Goal: Information Seeking & Learning: Learn about a topic

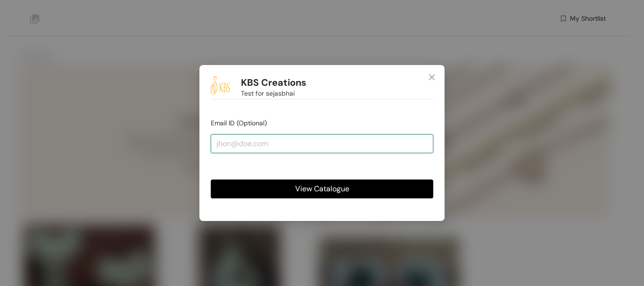
click at [366, 142] on input "email" at bounding box center [322, 143] width 223 height 19
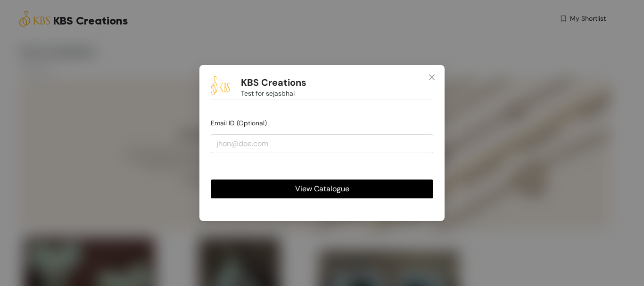
click at [328, 190] on span "View Catalogue" at bounding box center [322, 189] width 54 height 12
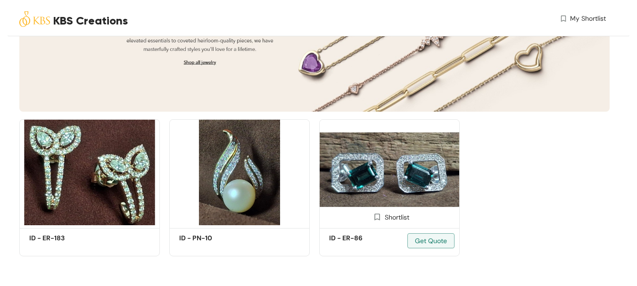
scroll to position [118, 0]
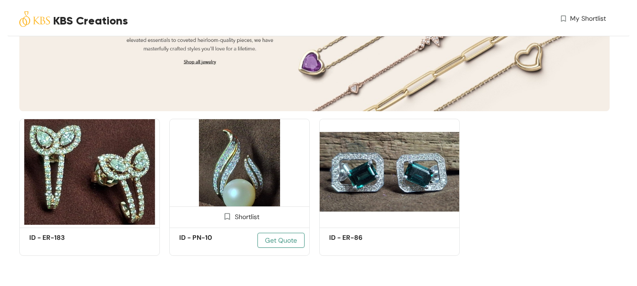
click at [285, 237] on span "Get Quote" at bounding box center [281, 240] width 32 height 10
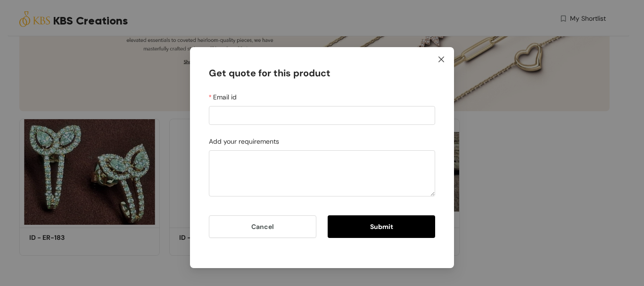
click at [439, 58] on icon "close" at bounding box center [442, 60] width 8 height 8
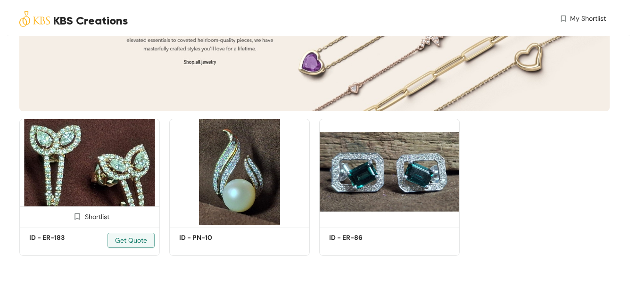
click at [92, 169] on img at bounding box center [89, 172] width 140 height 106
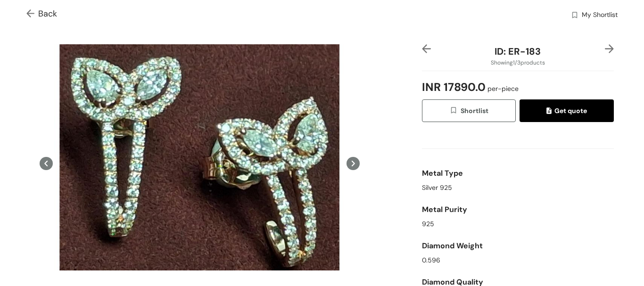
scroll to position [0, 0]
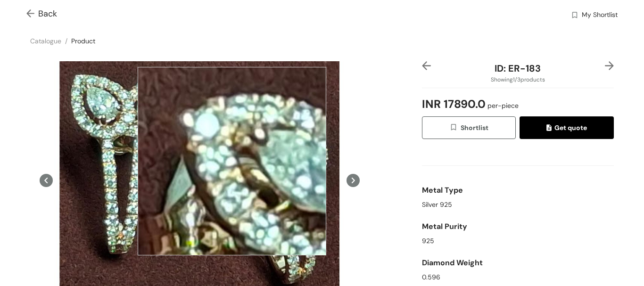
click at [232, 161] on div at bounding box center [232, 161] width 189 height 189
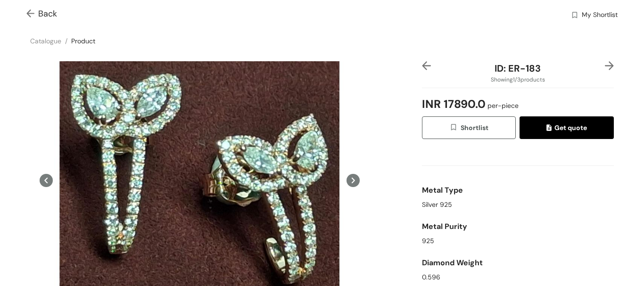
click at [320, 41] on div "Catalogue / Product /" at bounding box center [322, 40] width 644 height 25
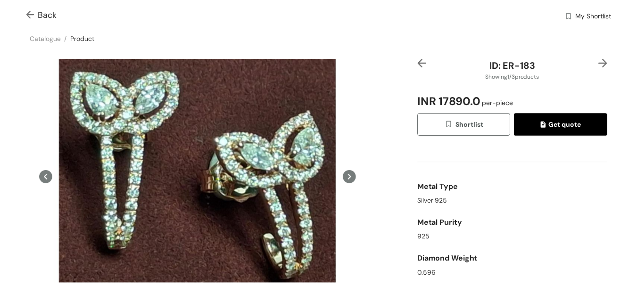
scroll to position [0, 0]
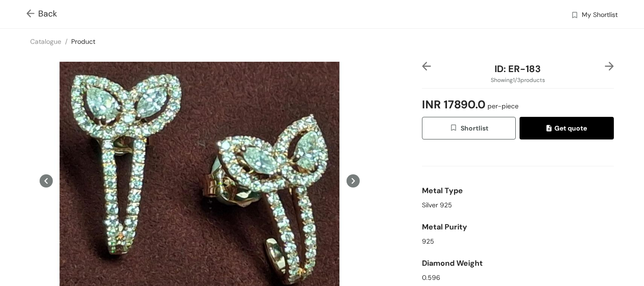
click at [29, 10] on img at bounding box center [32, 14] width 12 height 10
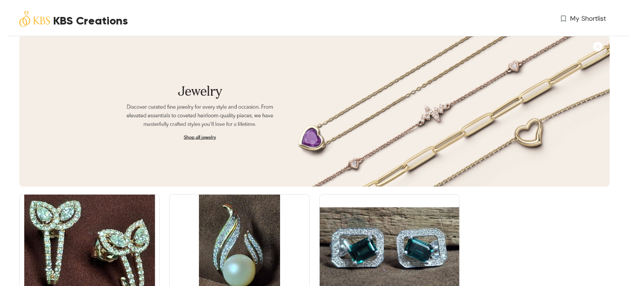
scroll to position [118, 0]
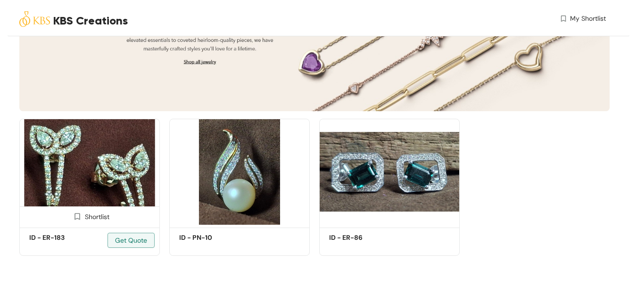
click at [126, 152] on img at bounding box center [89, 172] width 140 height 106
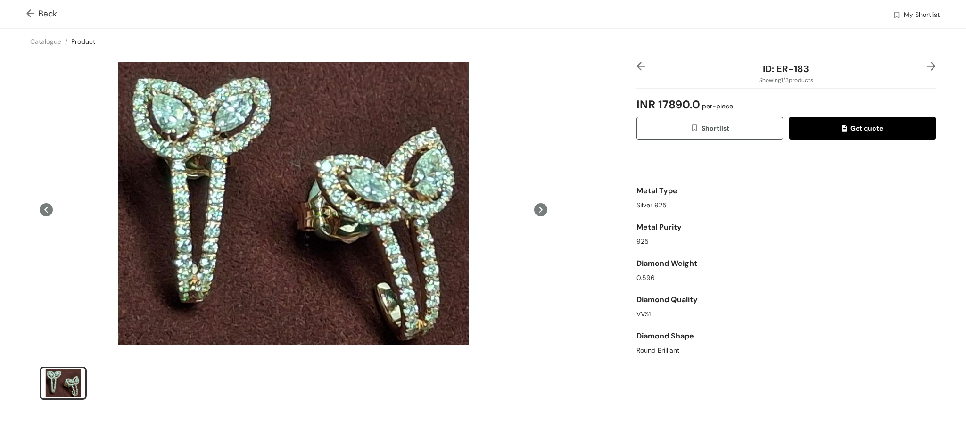
click at [534, 210] on icon at bounding box center [540, 209] width 13 height 13
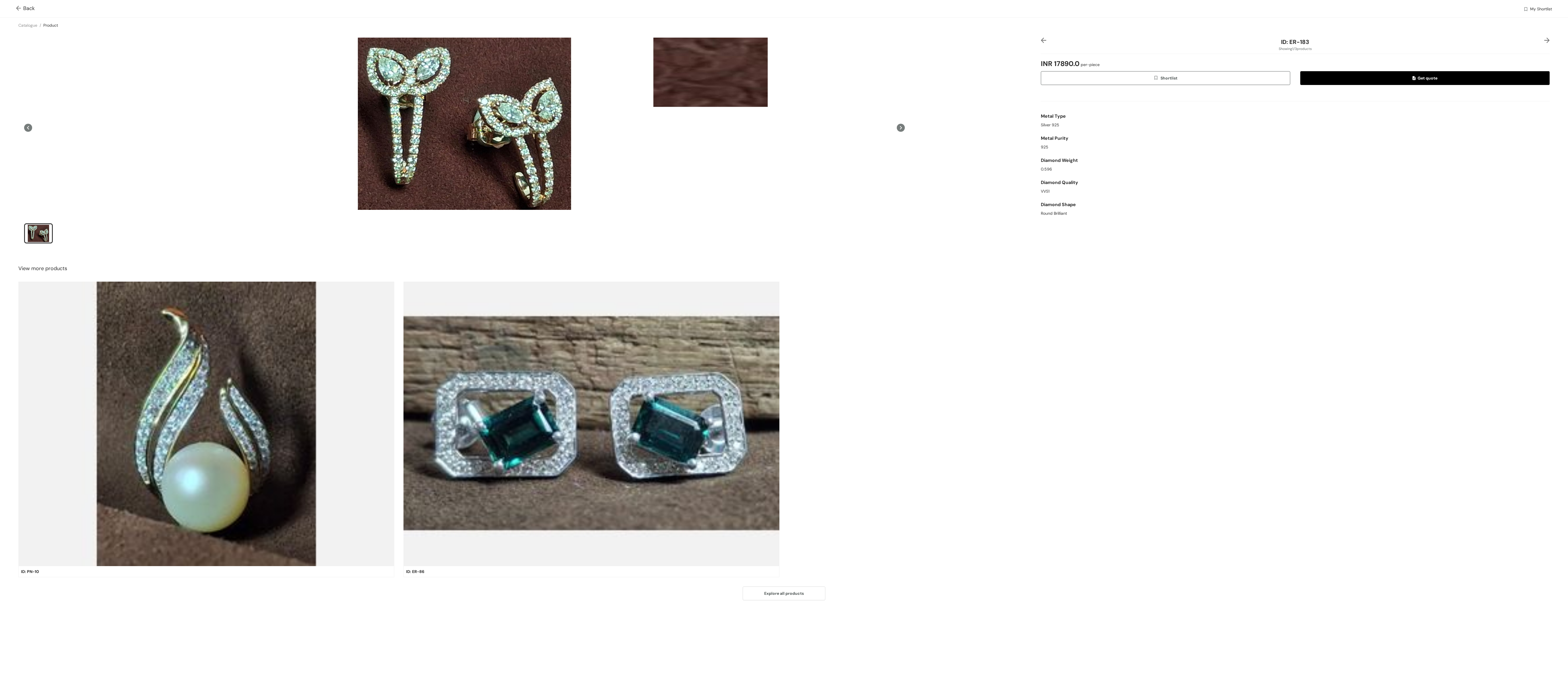
click at [392, 51] on div at bounding box center [710, 49] width 115 height 115
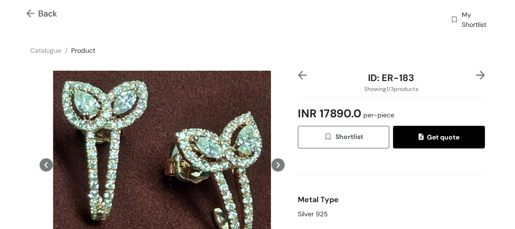
click at [30, 11] on img at bounding box center [32, 14] width 12 height 10
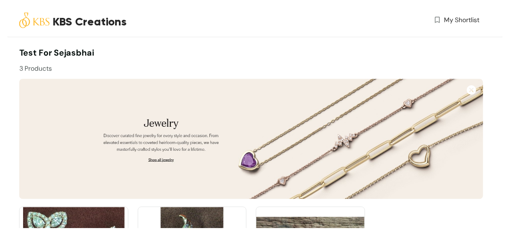
scroll to position [118, 0]
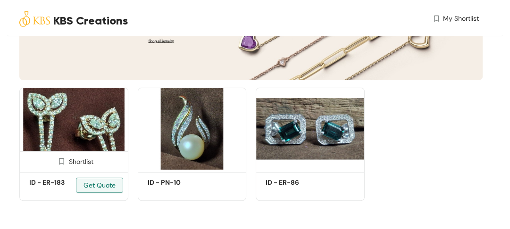
click at [104, 124] on img at bounding box center [73, 129] width 109 height 82
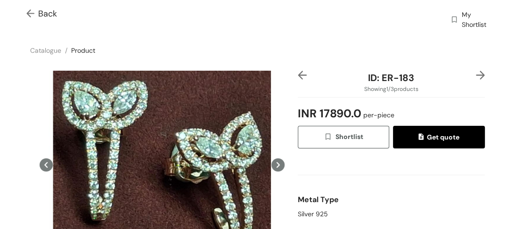
click at [30, 12] on img at bounding box center [32, 14] width 12 height 10
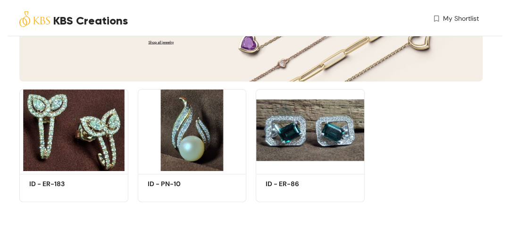
scroll to position [118, 0]
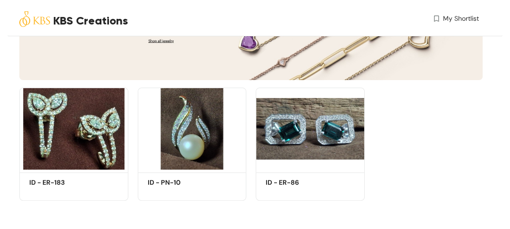
click at [165, 41] on div "KBS Creations" at bounding box center [134, 20] width 230 height 41
